Goal: Task Accomplishment & Management: Manage account settings

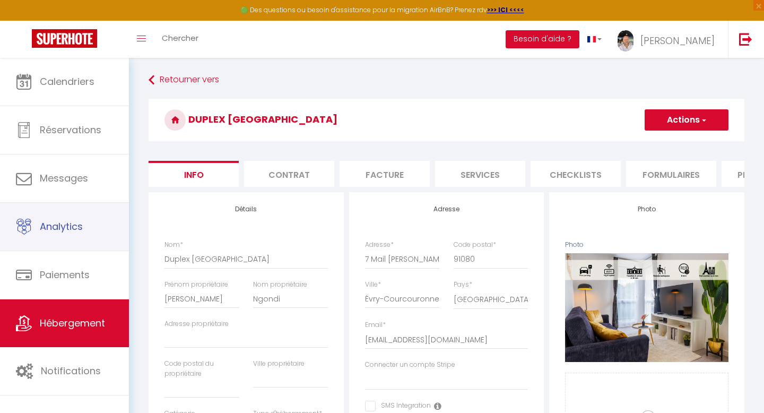
select select "8"
select select "7"
select select "4"
select select "1"
select select "16:00"
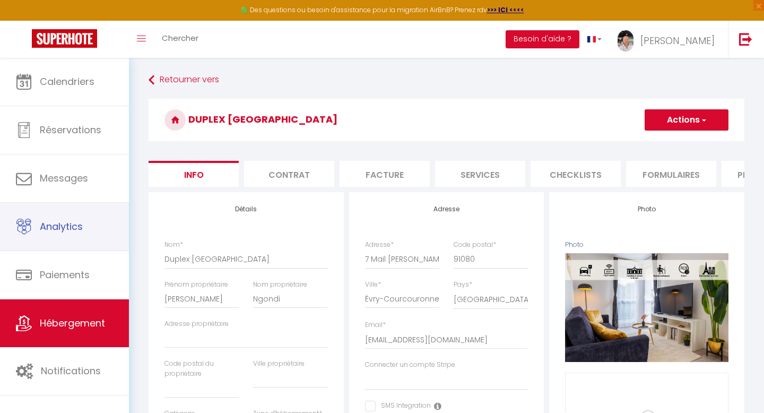
select select "21:30"
select select "11:00"
select select "30"
select select "120"
select select "01:00"
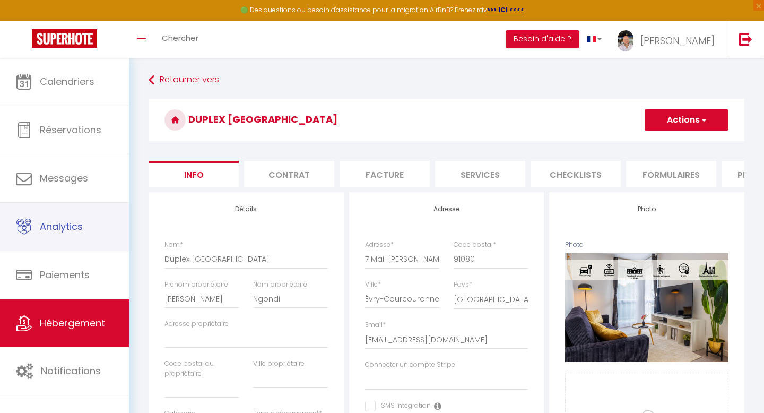
select select
select select "28"
select select "51043"
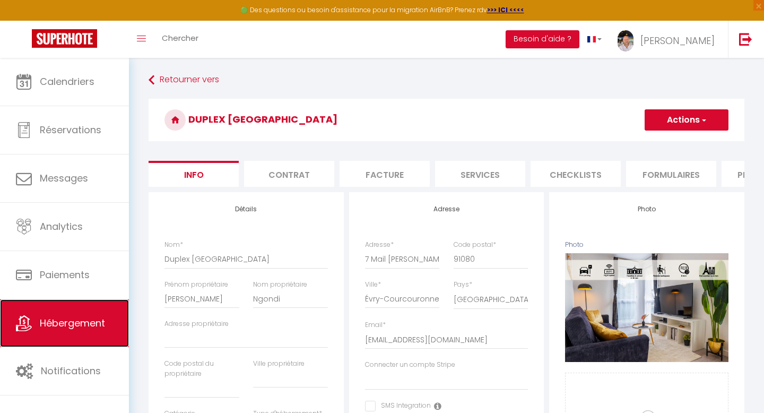
click at [56, 326] on span "Hébergement" at bounding box center [72, 322] width 65 height 13
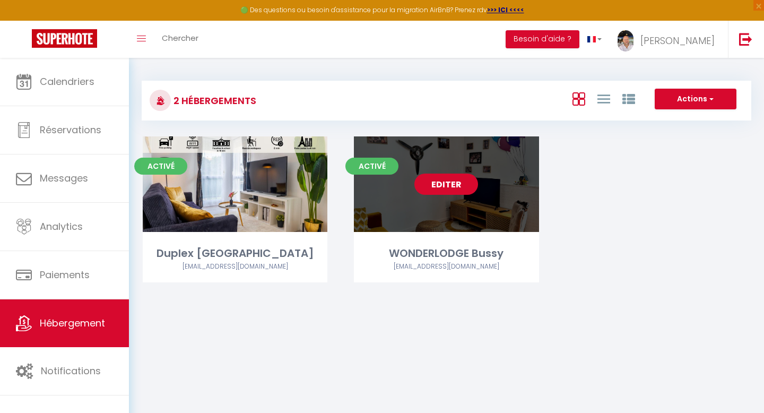
click at [461, 187] on link "Editer" at bounding box center [447, 184] width 64 height 21
select select "3"
select select "2"
select select "1"
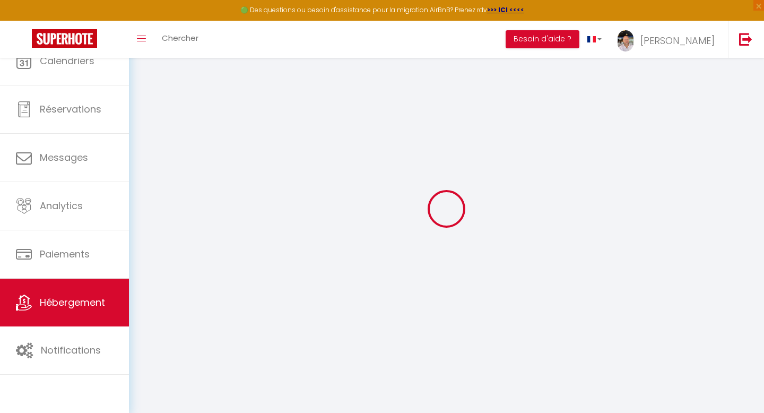
select select
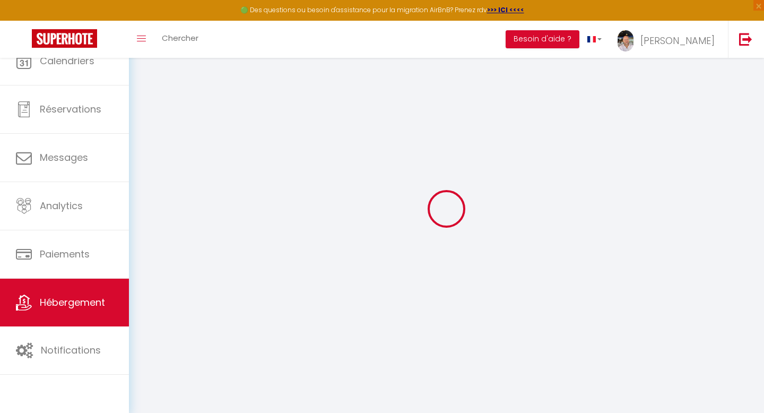
select select
checkbox input "false"
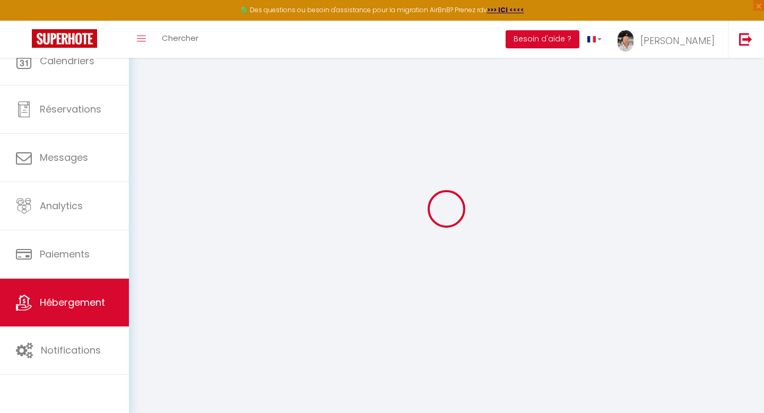
select select "28"
select select
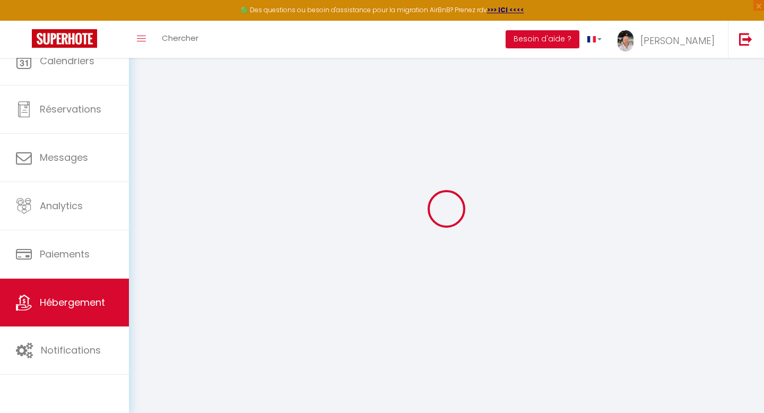
select select
checkbox input "false"
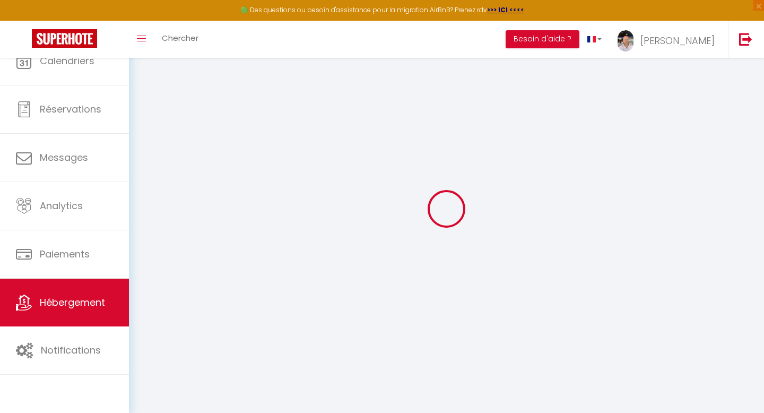
checkbox input "false"
select select
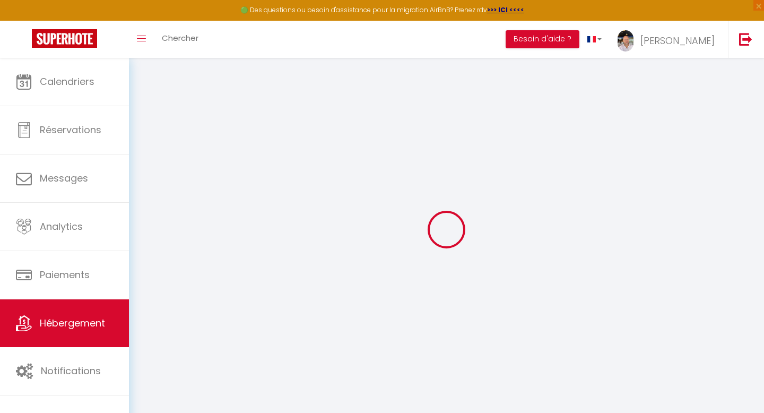
select select
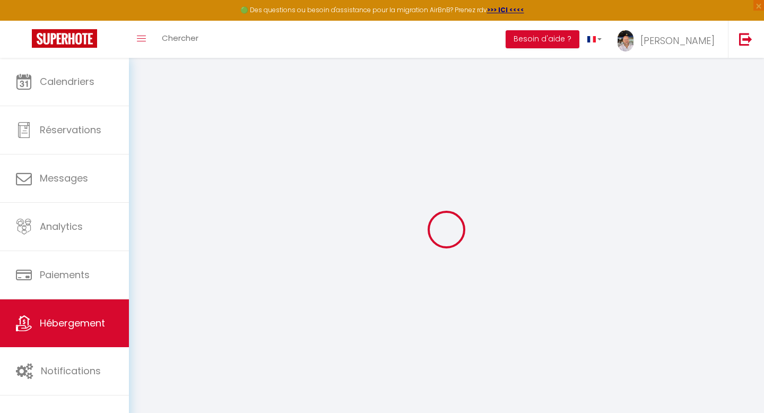
select select
checkbox input "false"
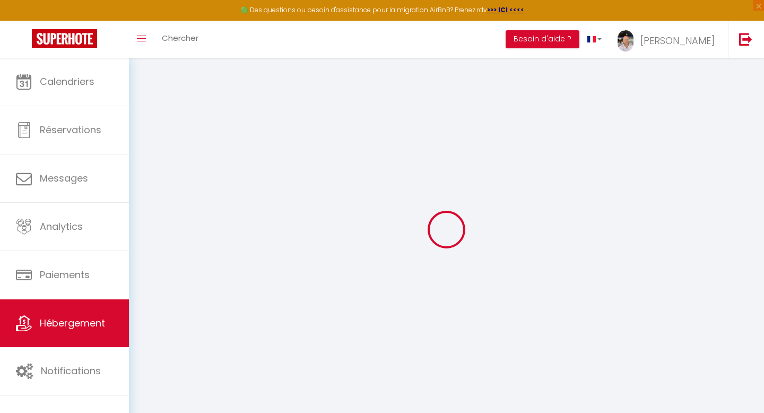
select select
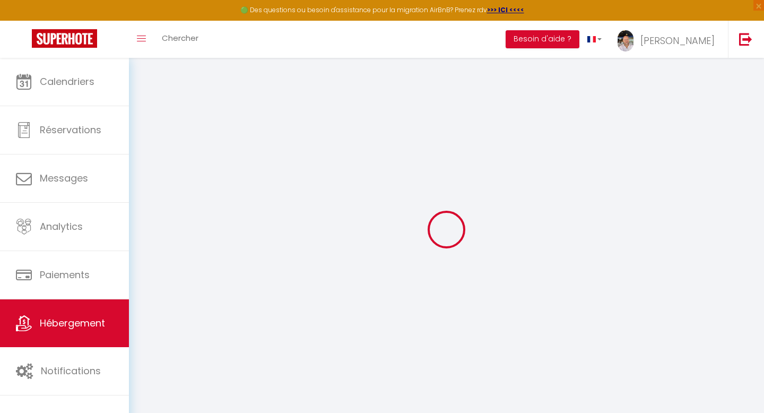
select select
checkbox input "false"
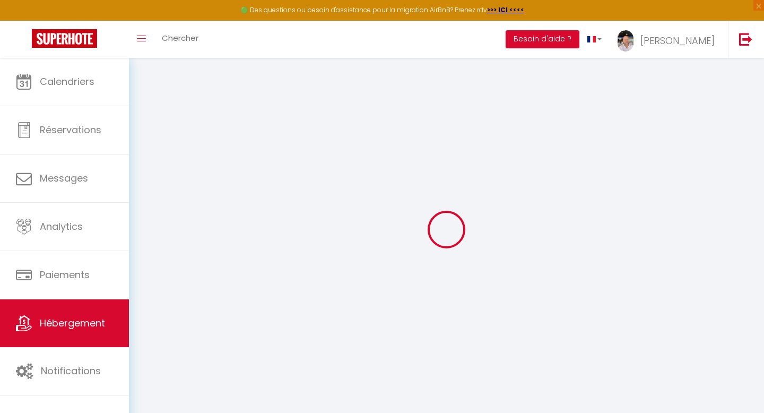
checkbox input "false"
select select
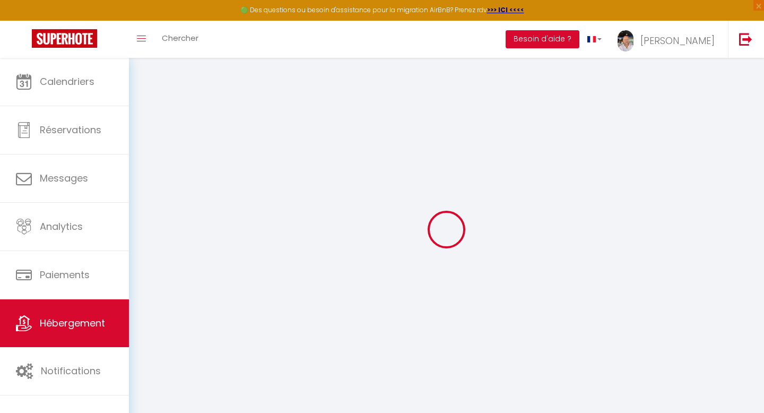
select select
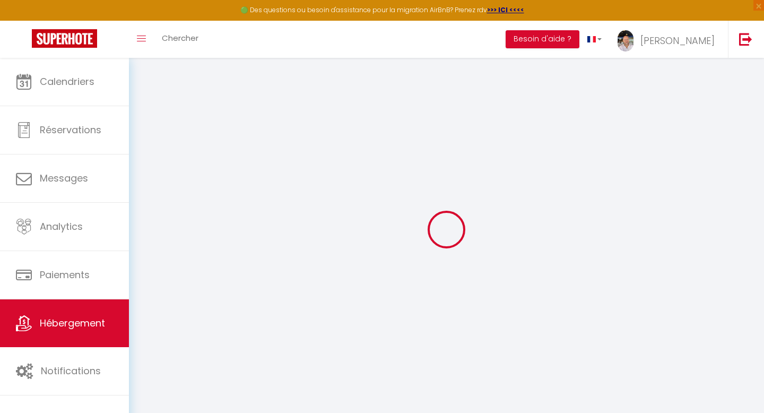
checkbox input "false"
select select
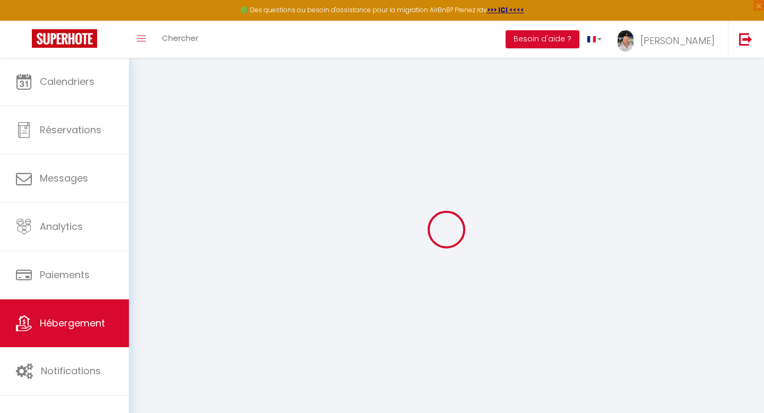
select select
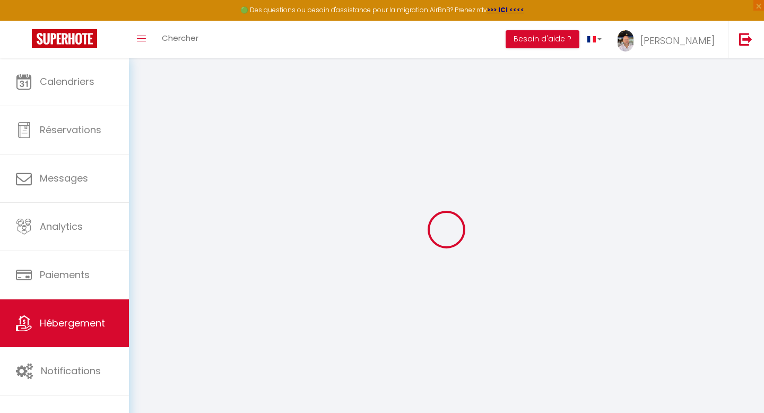
select select
checkbox input "false"
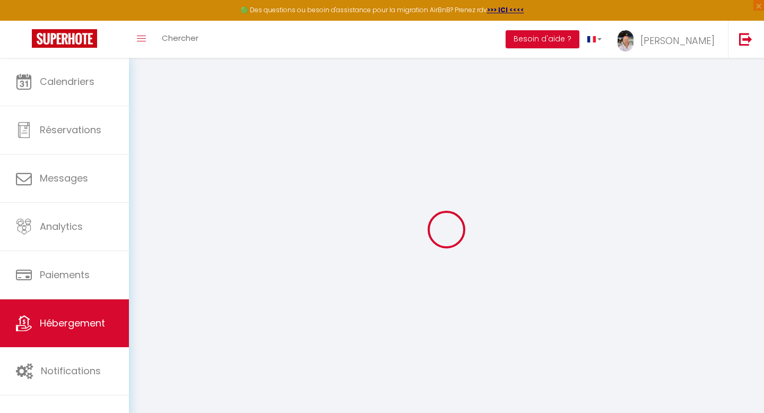
checkbox input "false"
select select
type input "WONDERLODGE Bussy"
type input "[PERSON_NAME]"
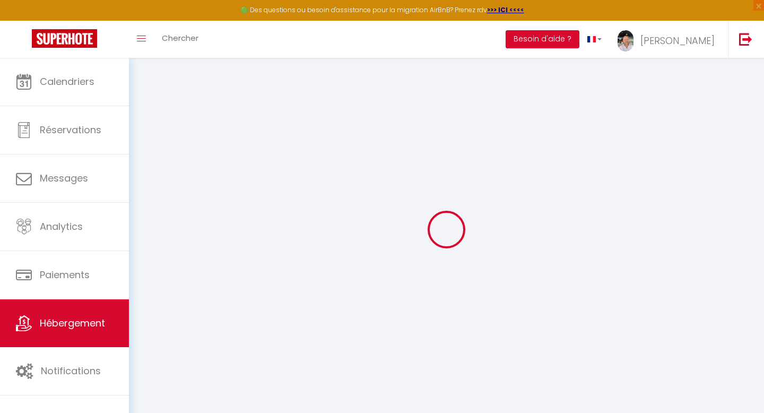
type input "keller"
type input "[STREET_ADDRESS]"
type input "77600"
type input "BUSSY ST GEORGES"
select select "houses"
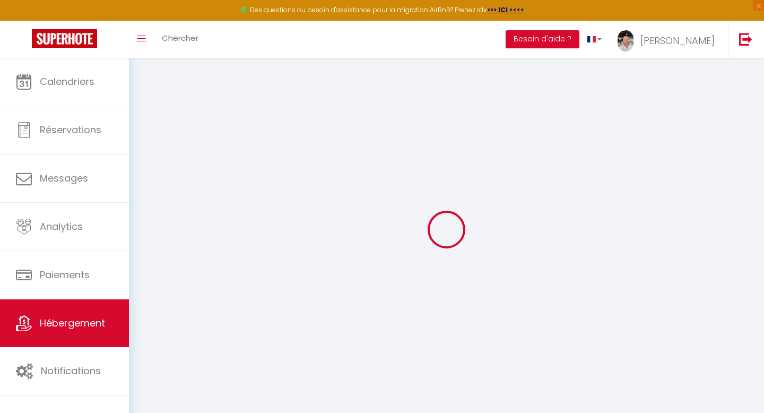
select select "8"
select select "7"
select select "3"
type input "115"
type input "36"
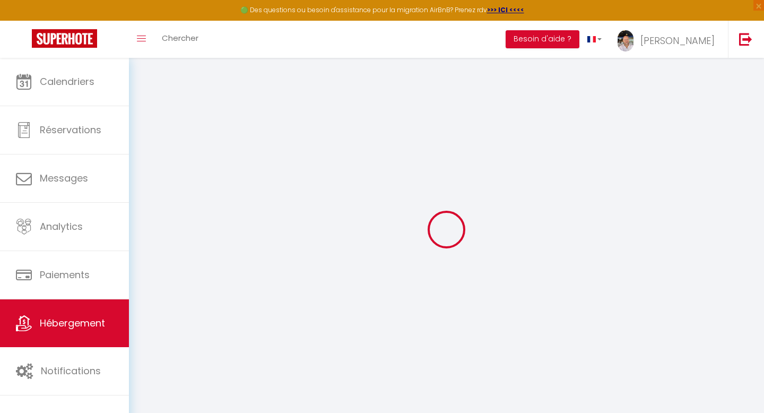
type input "80"
type input "11.38"
type input "14.95"
type input "200"
select select
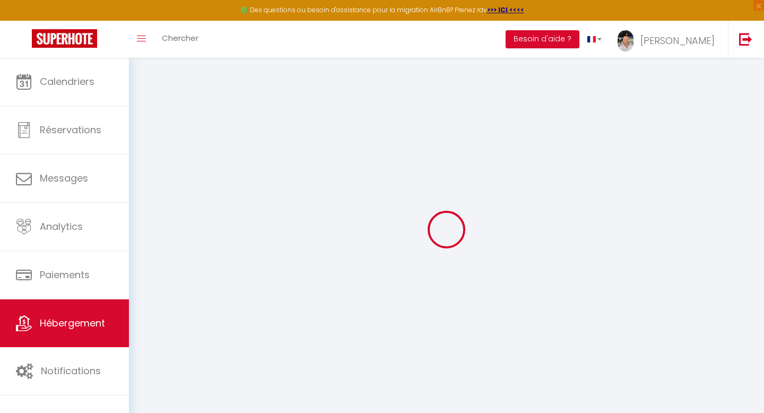
select select
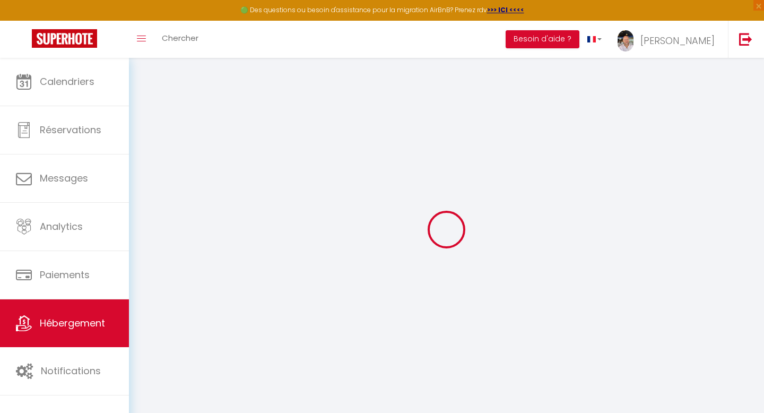
type input "rue Faubry"
type input "77600"
type input "Bussy-[GEOGRAPHIC_DATA]"
type input "[EMAIL_ADDRESS][DOMAIN_NAME]"
select select "14712"
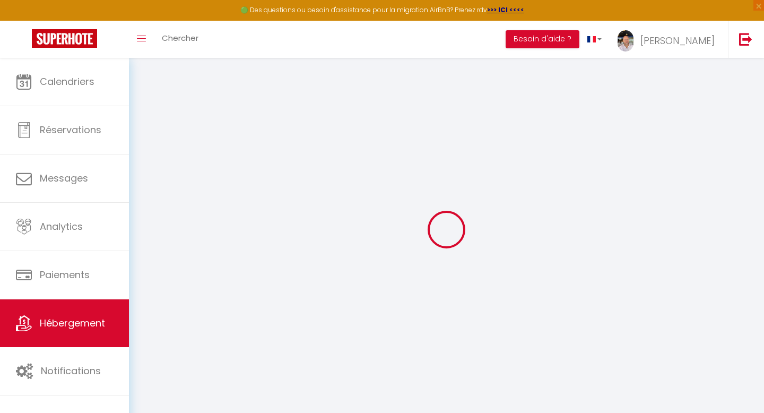
checkbox input "false"
radio input "true"
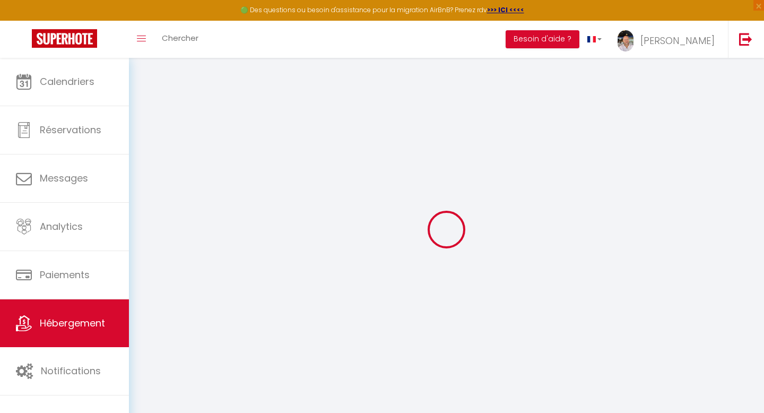
type input "0"
select select "+ 20 %"
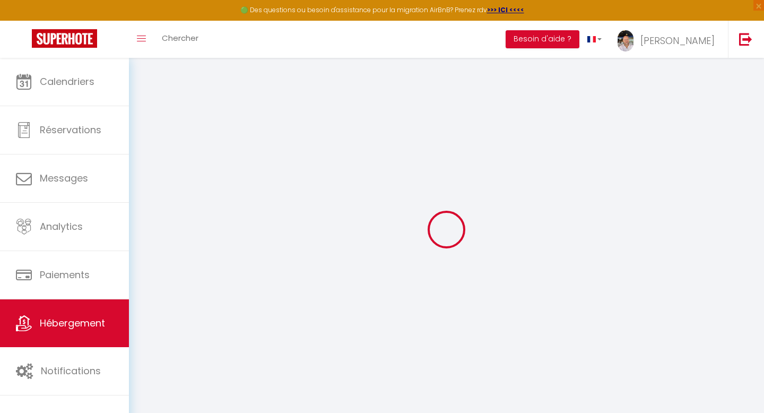
select select "+ 37 %"
select select "+ 5 %"
select select
checkbox input "false"
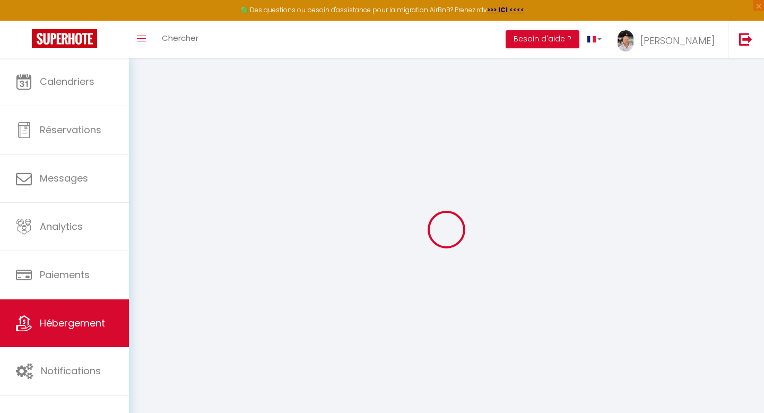
checkbox input "false"
select select "well_reviewed_guests"
select select "EUR"
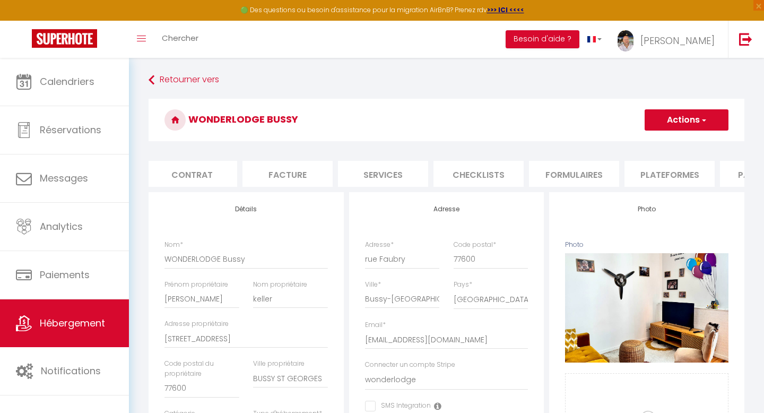
scroll to position [0, 101]
click at [668, 172] on li "Plateformes" at bounding box center [665, 174] width 90 height 26
select select
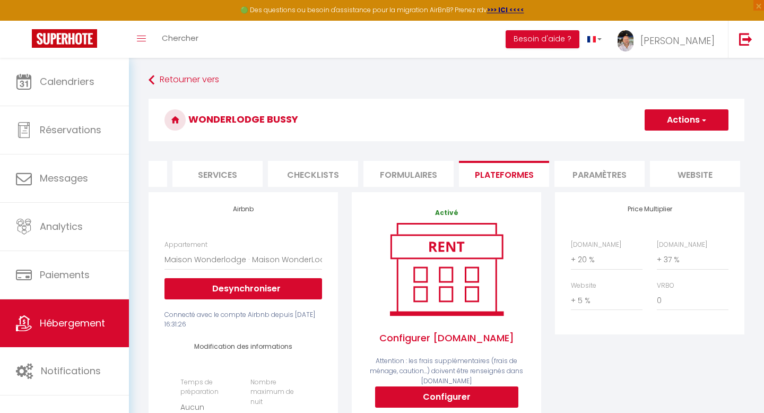
scroll to position [0, 272]
click at [593, 166] on li "Paramètres" at bounding box center [591, 174] width 90 height 26
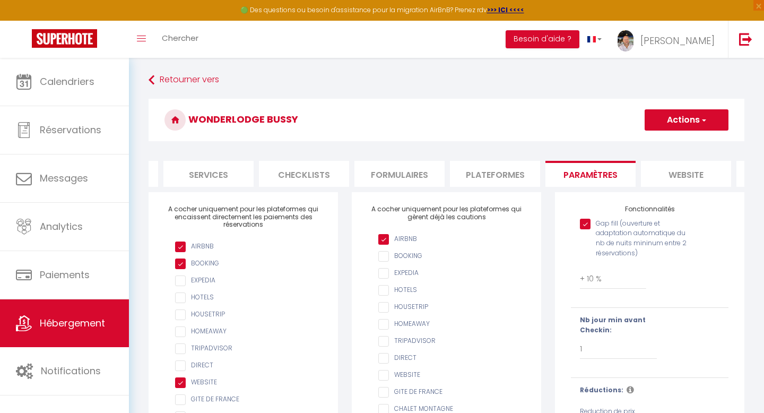
click at [686, 179] on li "website" at bounding box center [686, 174] width 90 height 26
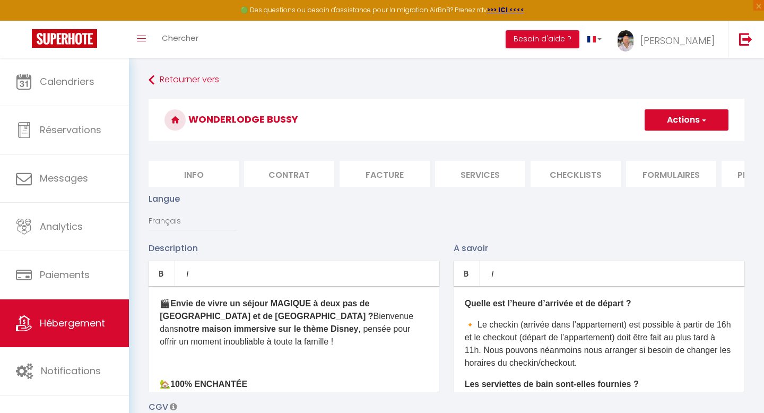
click at [189, 176] on li "Info" at bounding box center [194, 174] width 90 height 26
select select
checkbox input "false"
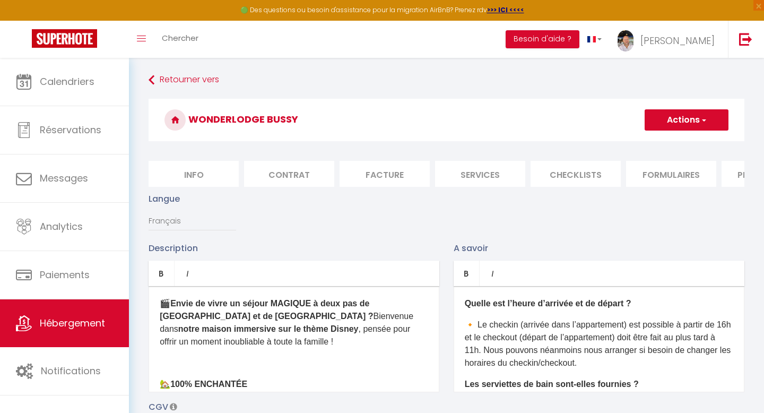
checkbox input "false"
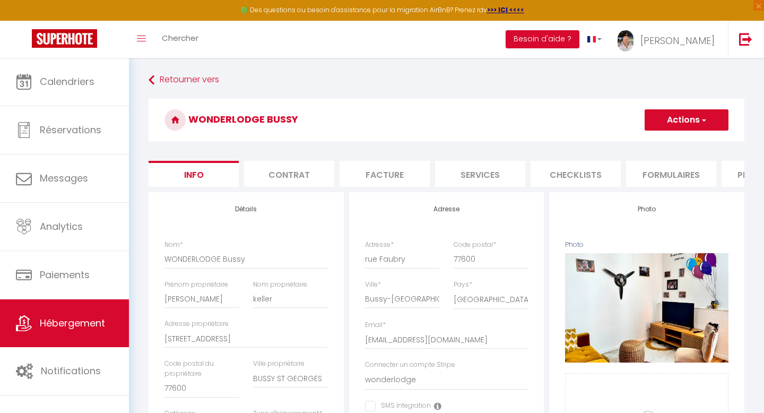
click at [287, 174] on li "Contrat" at bounding box center [289, 174] width 90 height 26
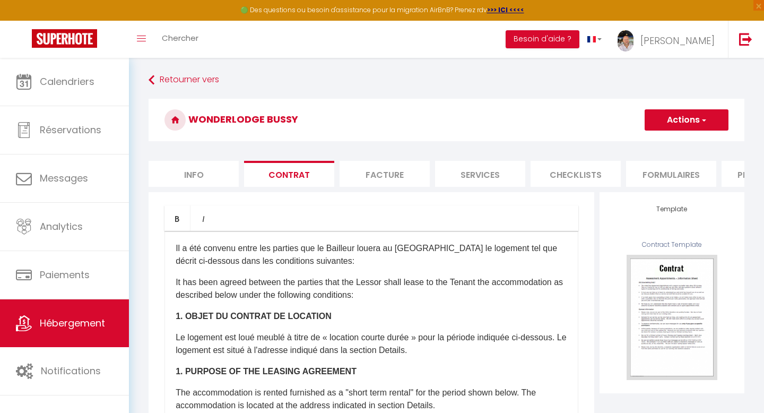
click at [377, 170] on li "Facture" at bounding box center [385, 174] width 90 height 26
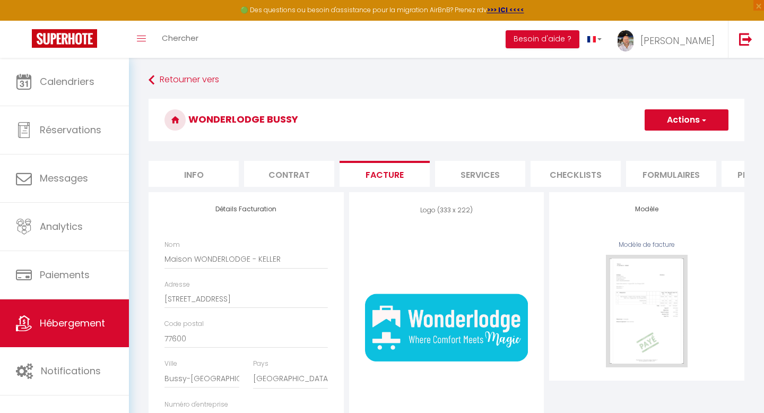
click at [481, 181] on li "Services" at bounding box center [480, 174] width 90 height 26
select select
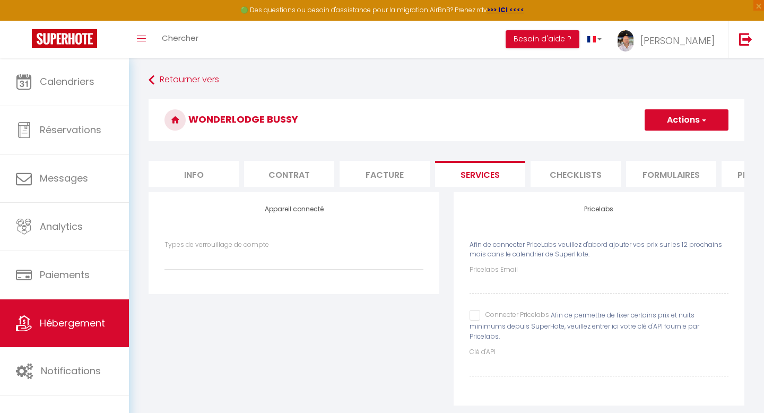
click at [568, 168] on li "Checklists" at bounding box center [576, 174] width 90 height 26
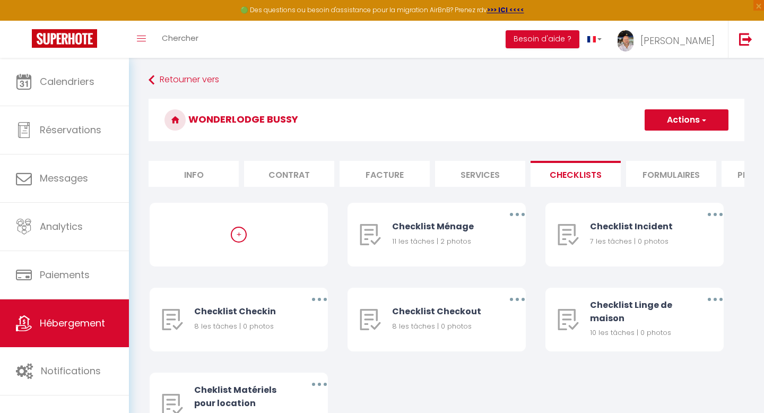
click at [672, 175] on li "Formulaires" at bounding box center [671, 174] width 90 height 26
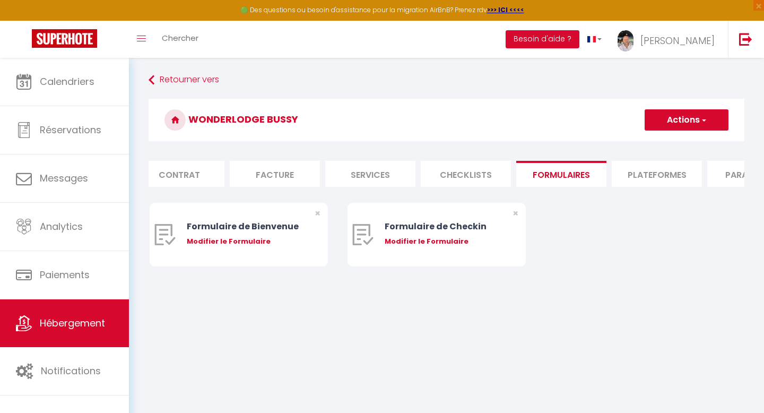
scroll to position [0, 111]
click at [656, 174] on li "Plateformes" at bounding box center [655, 174] width 90 height 26
select select
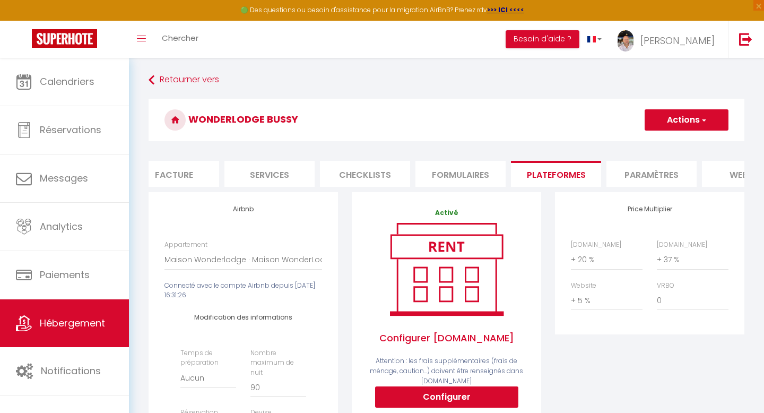
scroll to position [0, 214]
click at [644, 170] on li "Paramètres" at bounding box center [648, 174] width 90 height 26
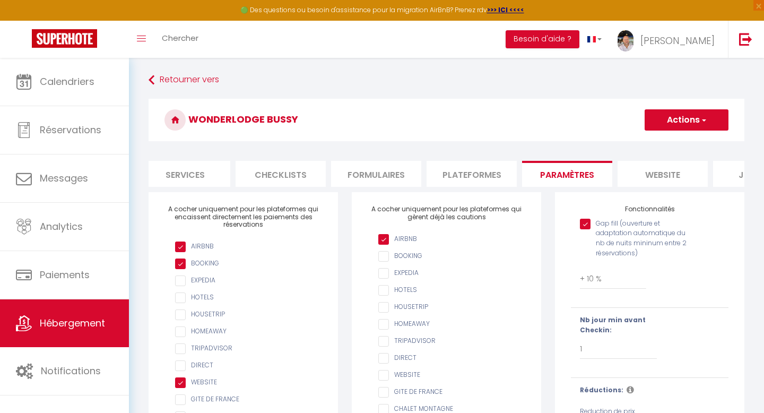
scroll to position [0, 296]
click at [649, 170] on li "website" at bounding box center [662, 174] width 90 height 26
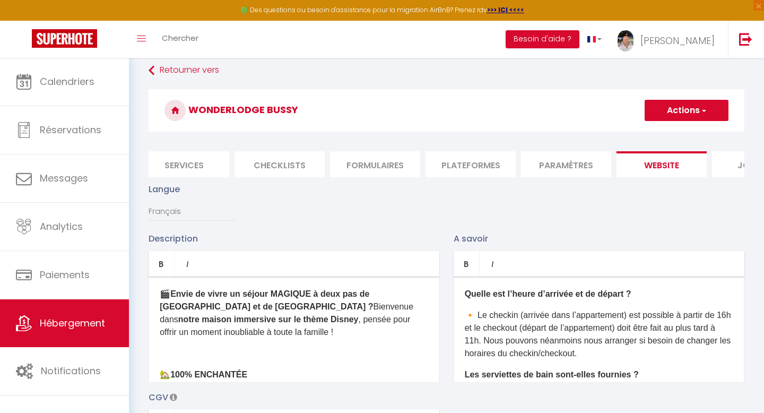
scroll to position [19, 0]
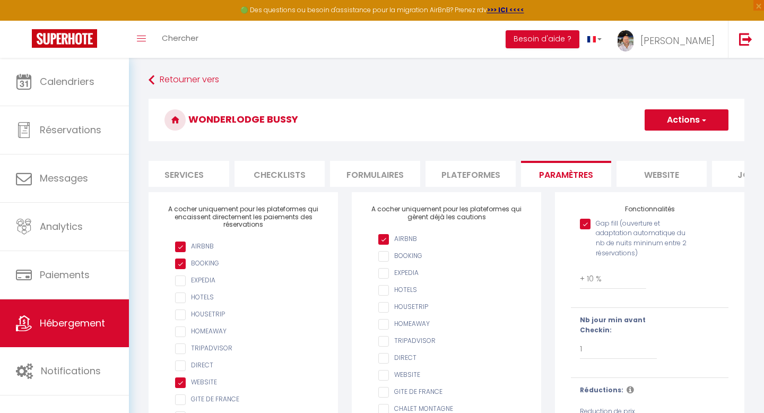
click at [659, 166] on li "website" at bounding box center [662, 174] width 90 height 26
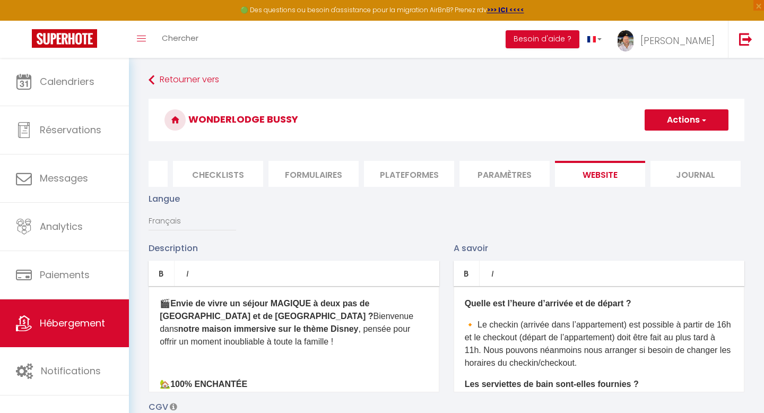
scroll to position [0, 359]
click at [698, 171] on li "Journal" at bounding box center [694, 174] width 90 height 26
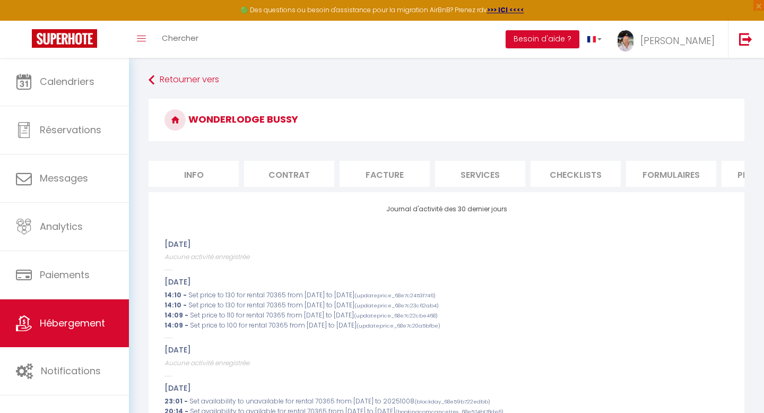
click at [200, 173] on li "Info" at bounding box center [194, 174] width 90 height 26
select select
checkbox input "false"
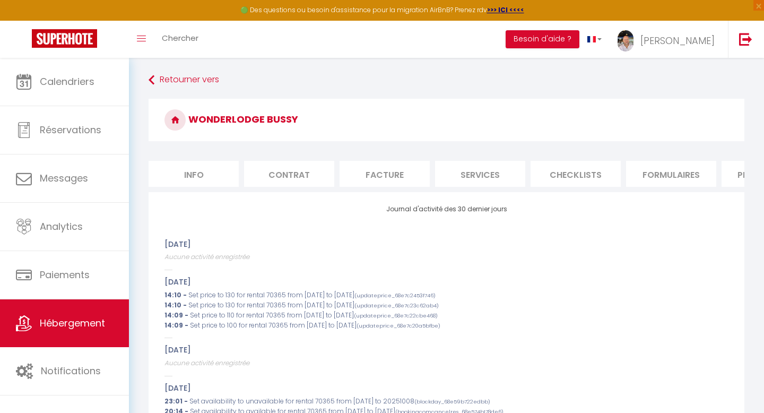
checkbox input "false"
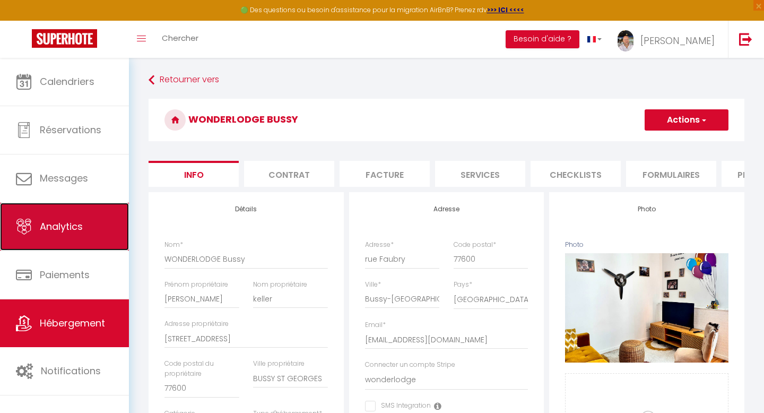
click at [47, 222] on span "Analytics" at bounding box center [61, 226] width 43 height 13
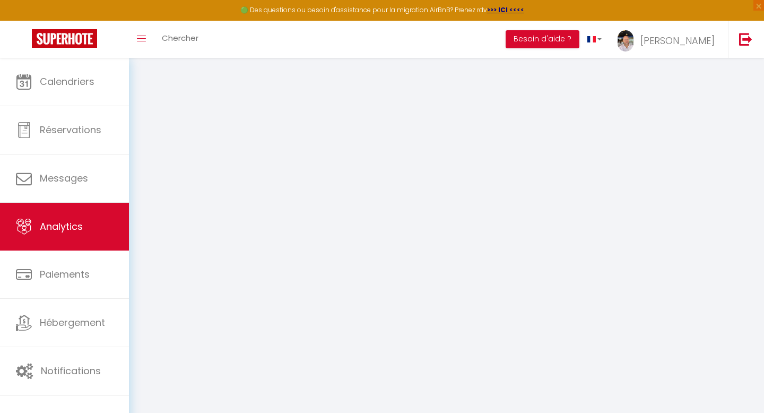
select select "2025"
select select "10"
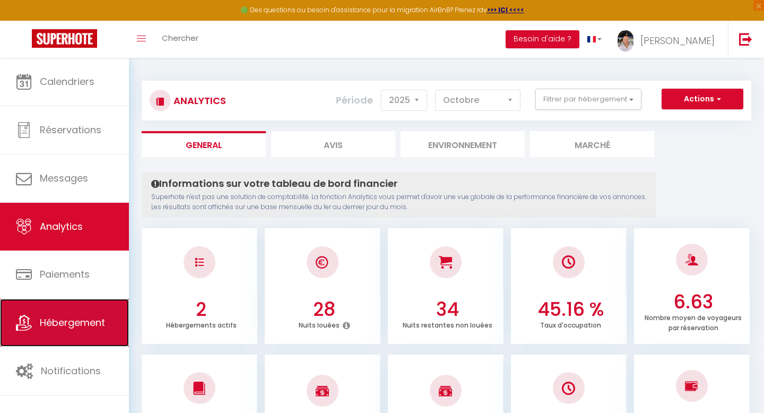
click at [63, 320] on span "Hébergement" at bounding box center [72, 322] width 65 height 13
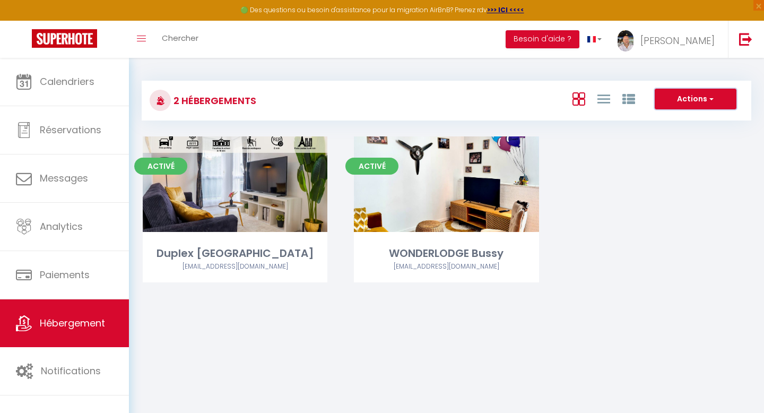
click at [716, 103] on button "Actions" at bounding box center [696, 99] width 82 height 21
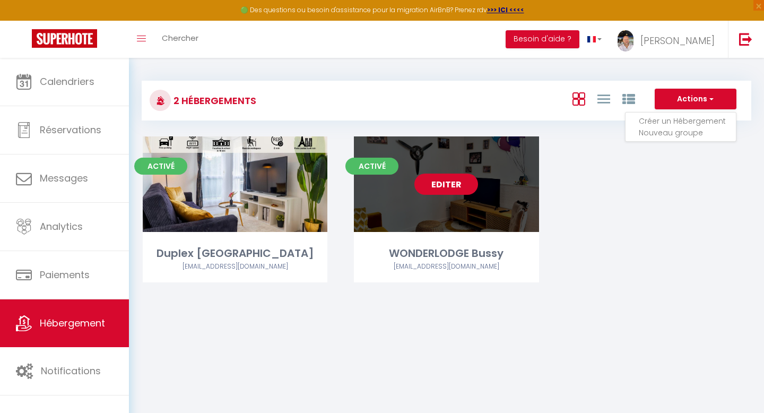
click at [449, 188] on link "Editer" at bounding box center [447, 184] width 64 height 21
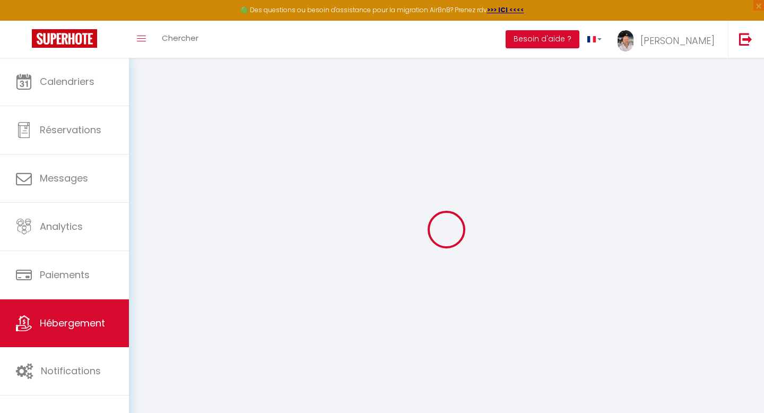
type input "WONDERLODGE Bussy"
type input "[PERSON_NAME]"
type input "keller"
type input "[STREET_ADDRESS]"
type input "77600"
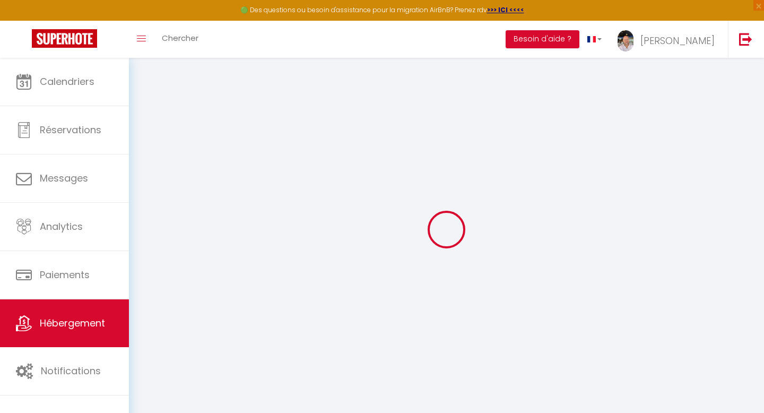
type input "BUSSY ST GEORGES"
select select "houses"
select select "8"
select select "7"
select select "3"
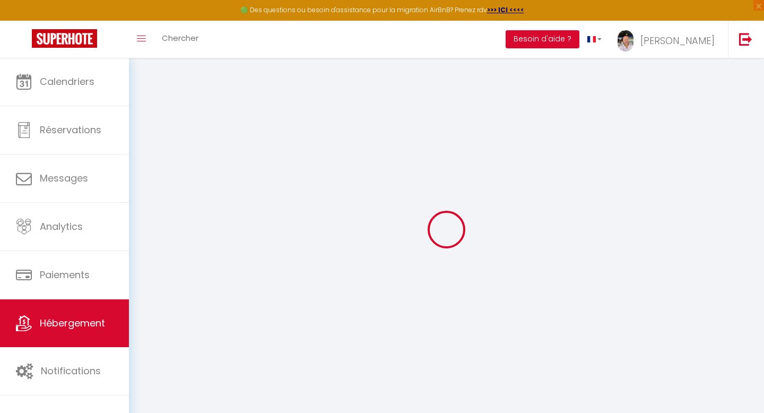
type input "115"
type input "36"
type input "80"
type input "11.38"
type input "14.95"
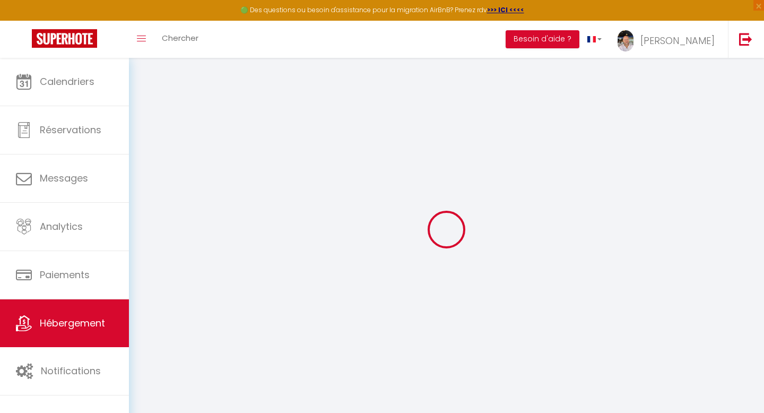
type input "200"
select select
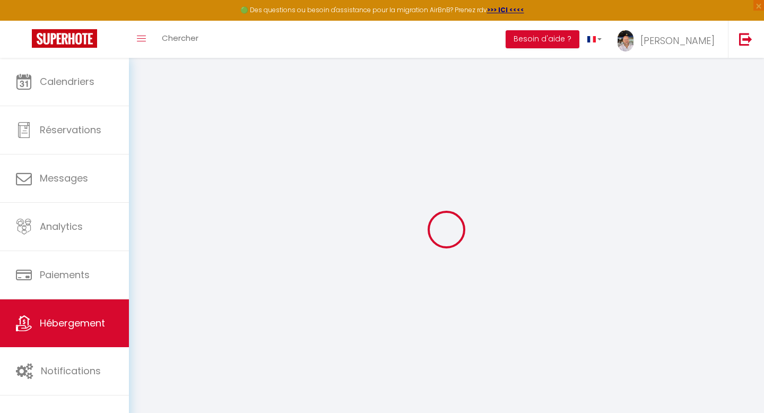
select select
type input "rue Faubry"
type input "77600"
type input "Bussy-[GEOGRAPHIC_DATA]"
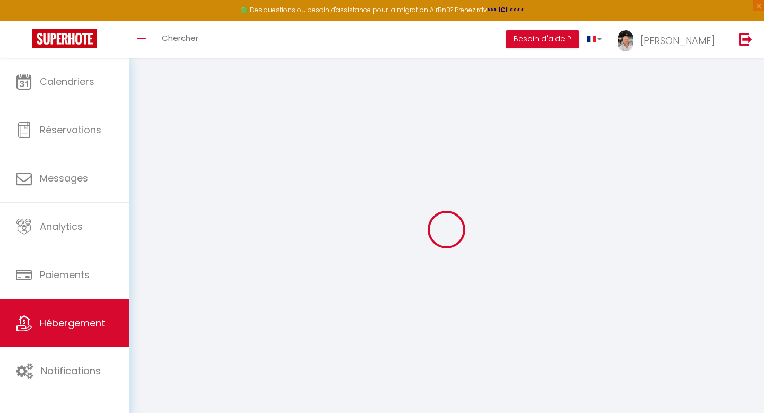
type input "[EMAIL_ADDRESS][DOMAIN_NAME]"
select select "14712"
checkbox input "false"
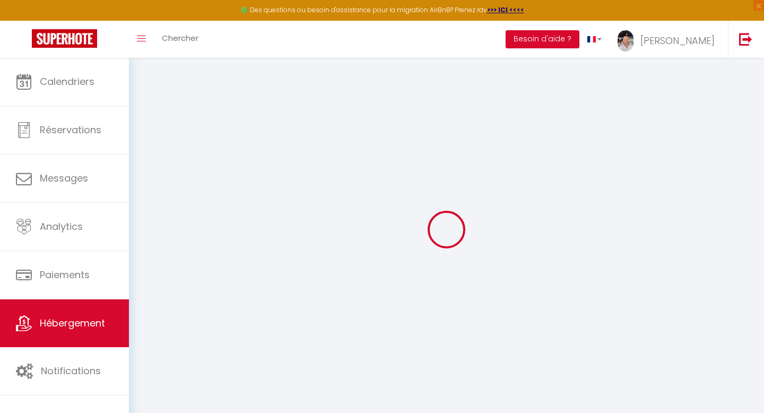
checkbox input "false"
radio input "true"
type input "0"
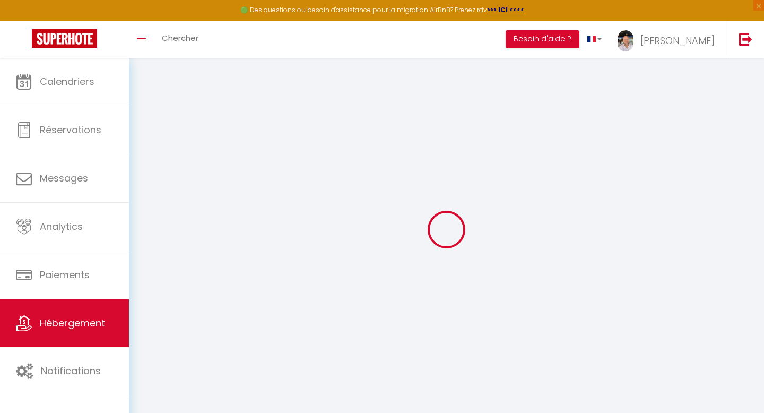
type input "0"
select select
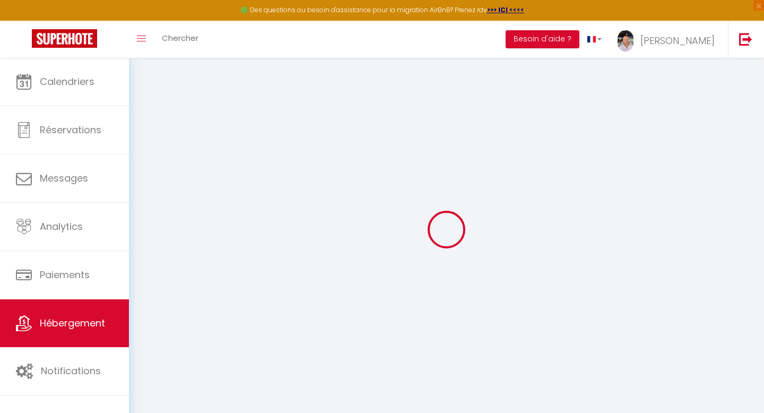
select select
checkbox input "false"
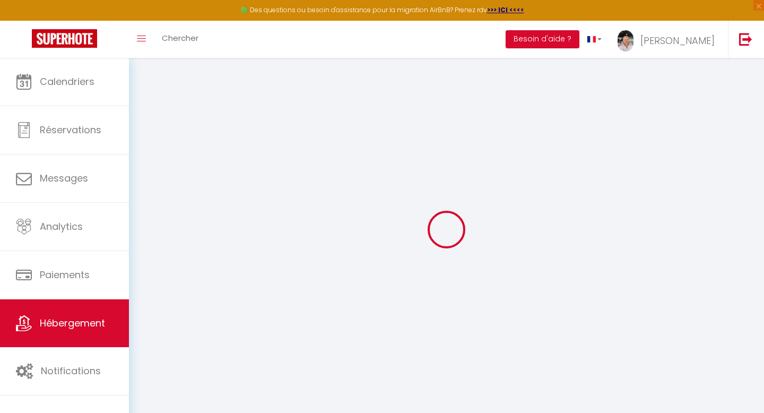
checkbox input "false"
select select
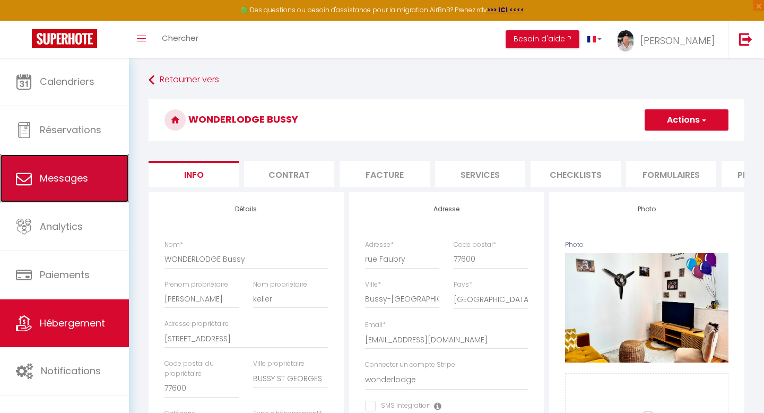
click at [72, 189] on link "Messages" at bounding box center [64, 178] width 129 height 48
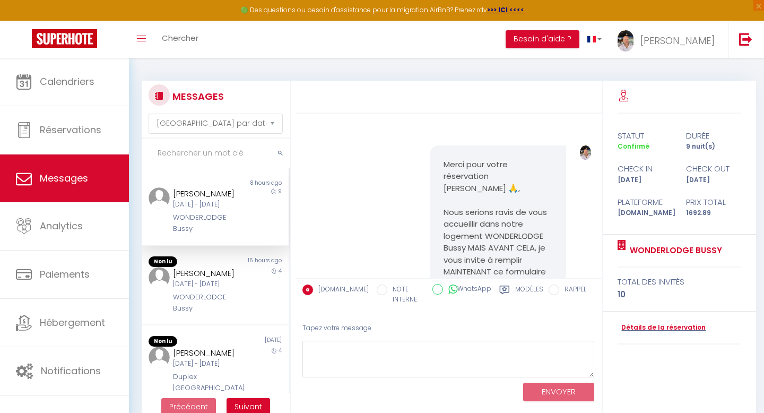
scroll to position [6241, 0]
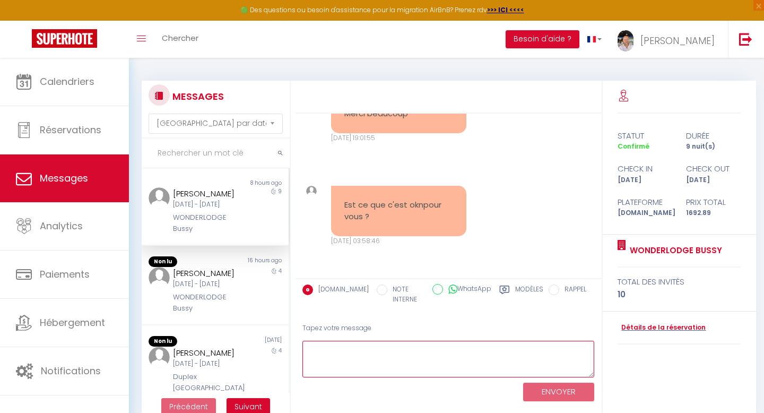
click at [406, 354] on textarea at bounding box center [449, 359] width 292 height 37
click at [420, 358] on textarea "Bonjour, ça veut bien dire un check-in physique," at bounding box center [449, 359] width 292 height 37
click at [517, 361] on textarea "Bonjour, ça veut bien dire un check-in et check-out physique," at bounding box center [449, 359] width 292 height 37
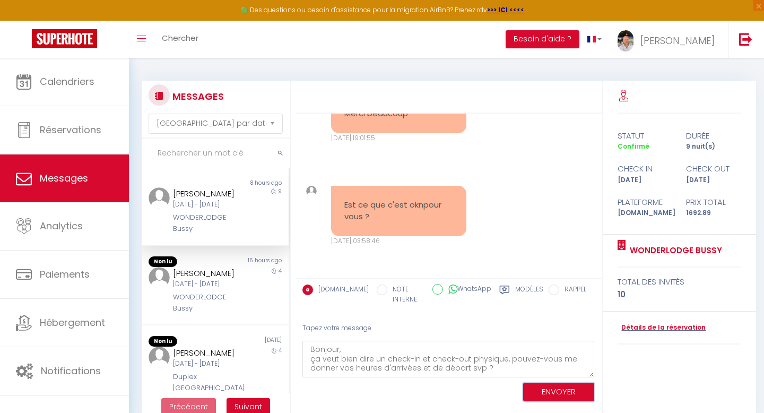
click at [564, 391] on button "ENVOYER" at bounding box center [558, 392] width 71 height 19
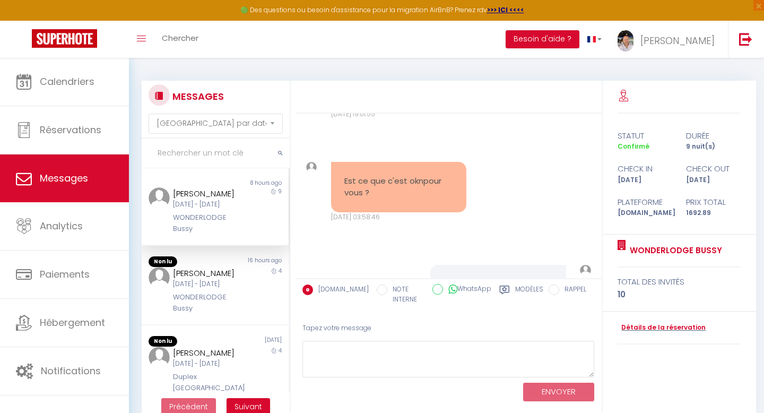
scroll to position [6404, 0]
